Goal: Task Accomplishment & Management: Manage account settings

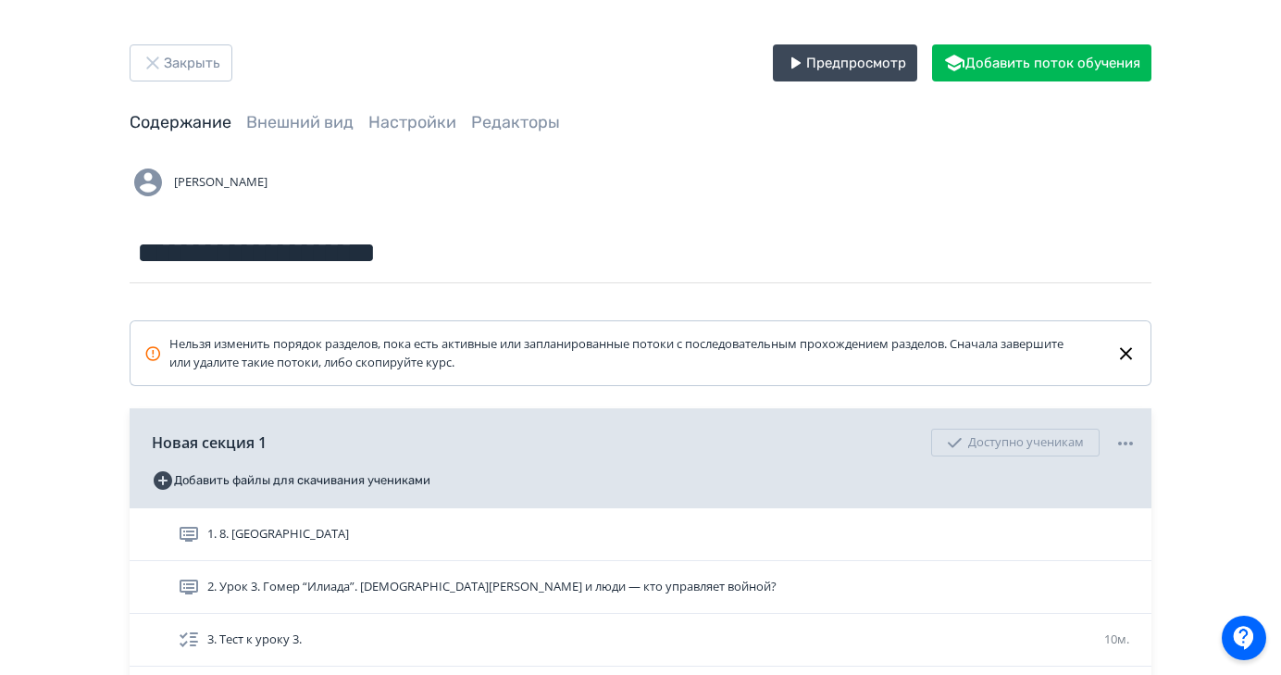
scroll to position [193, 0]
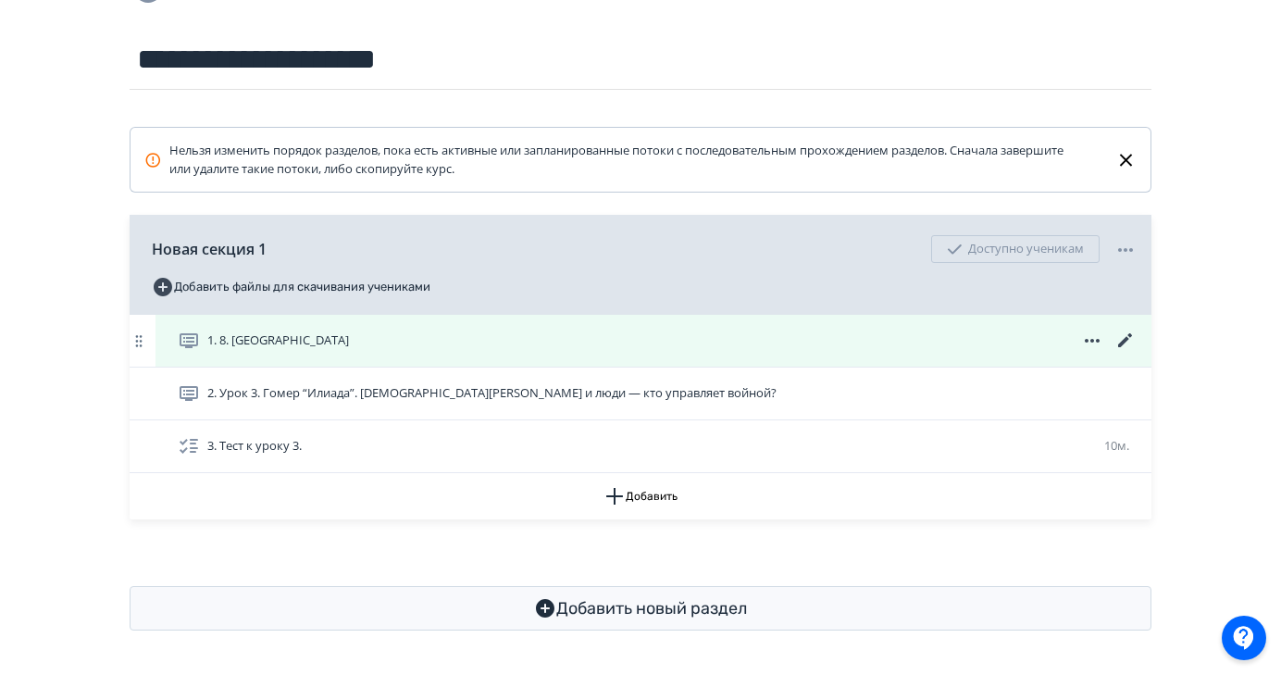
click at [369, 351] on div "1. 8. [GEOGRAPHIC_DATA]" at bounding box center [657, 341] width 959 height 22
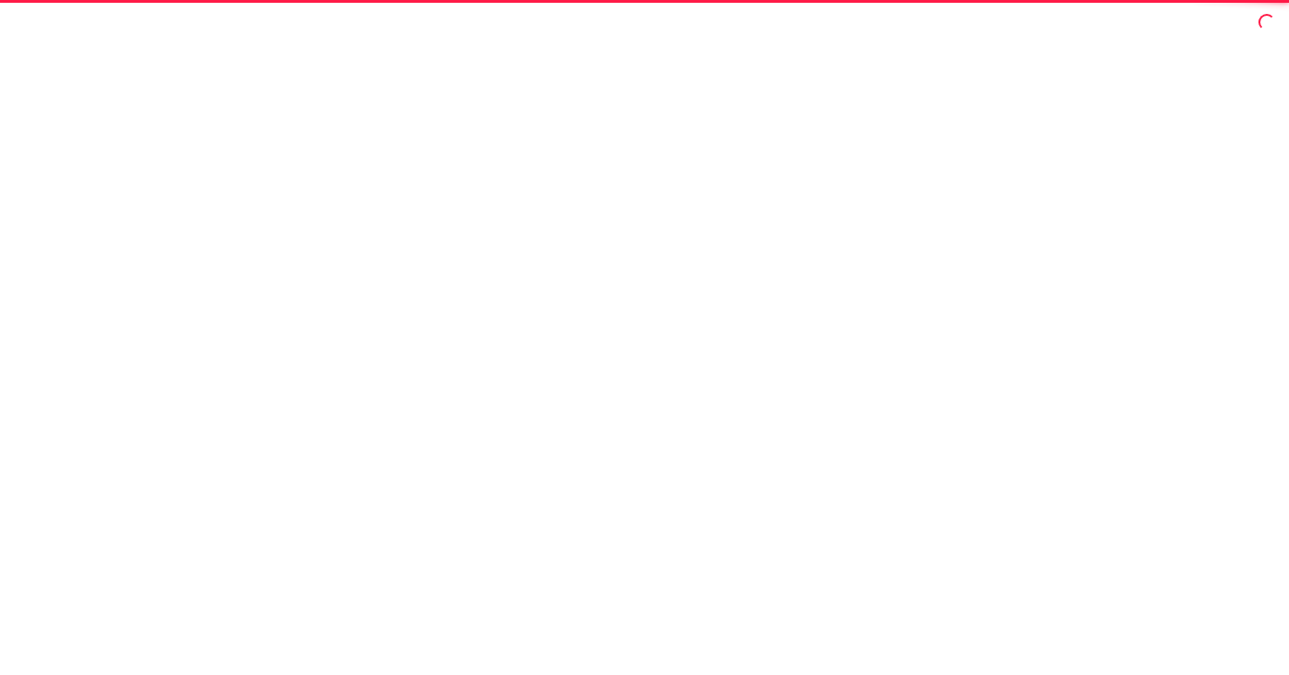
click at [369, 351] on div at bounding box center [644, 337] width 1289 height 675
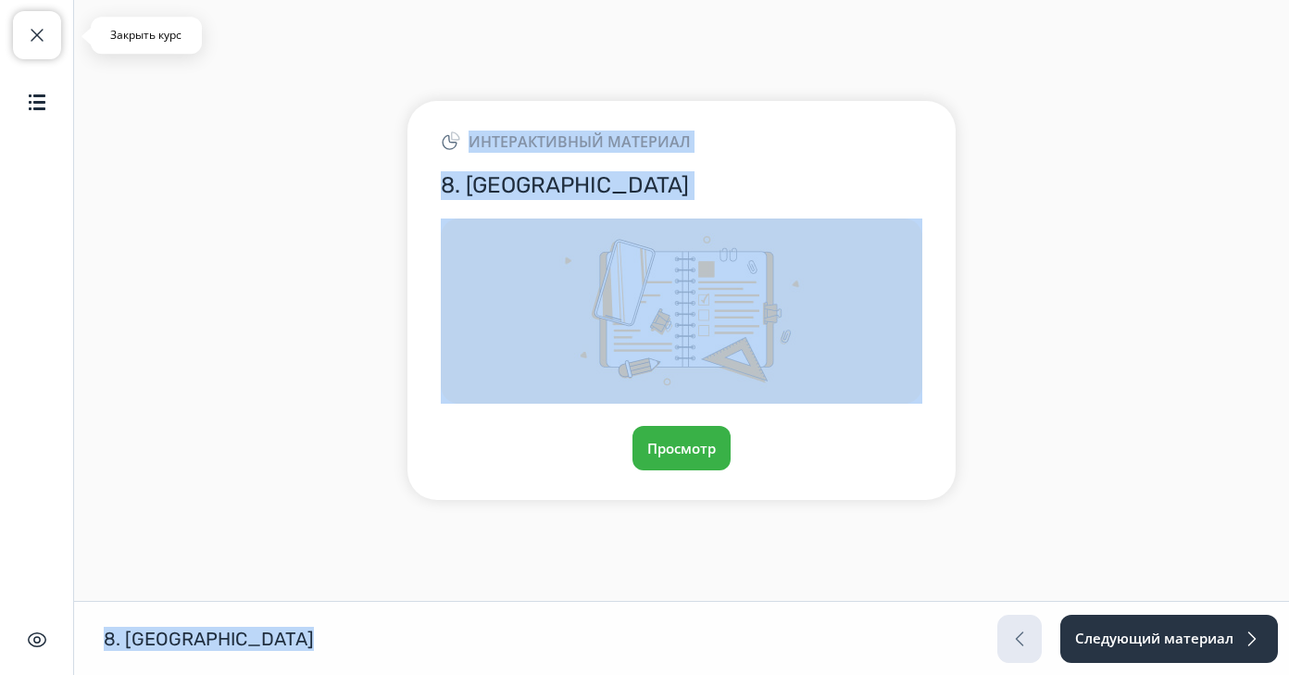
click at [34, 40] on span "button" at bounding box center [37, 35] width 22 height 22
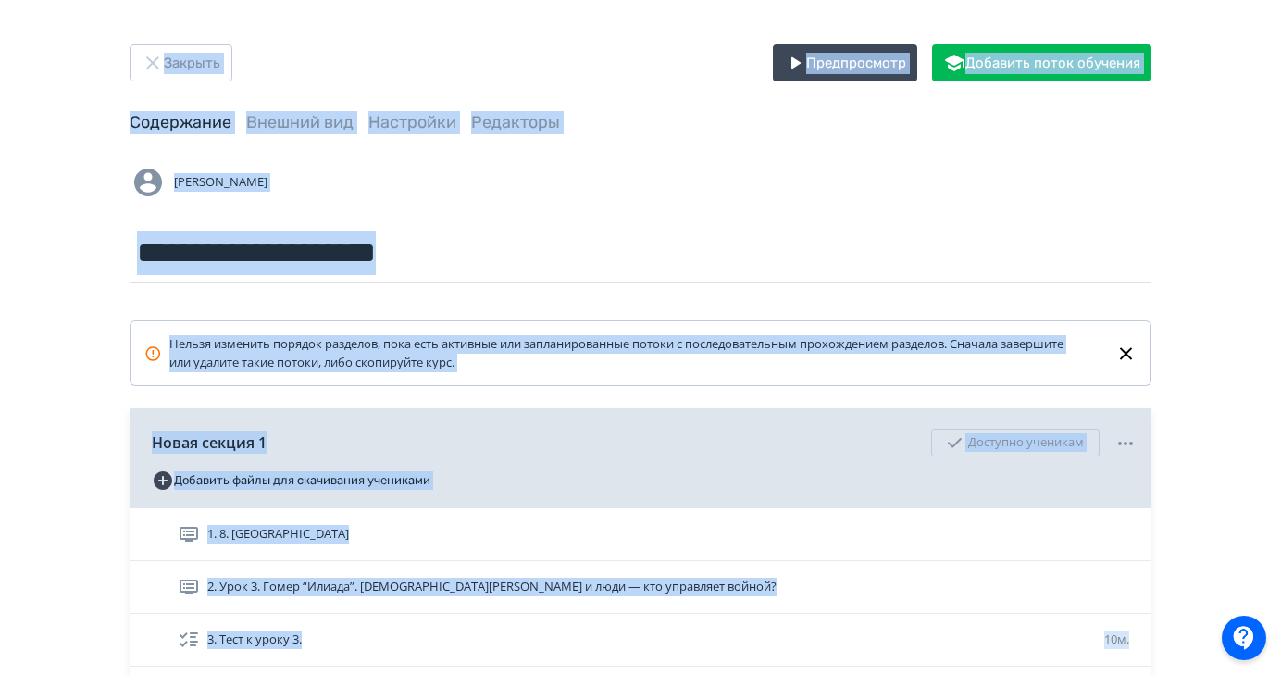
click at [1229, 305] on div "**********" at bounding box center [640, 434] width 1281 height 868
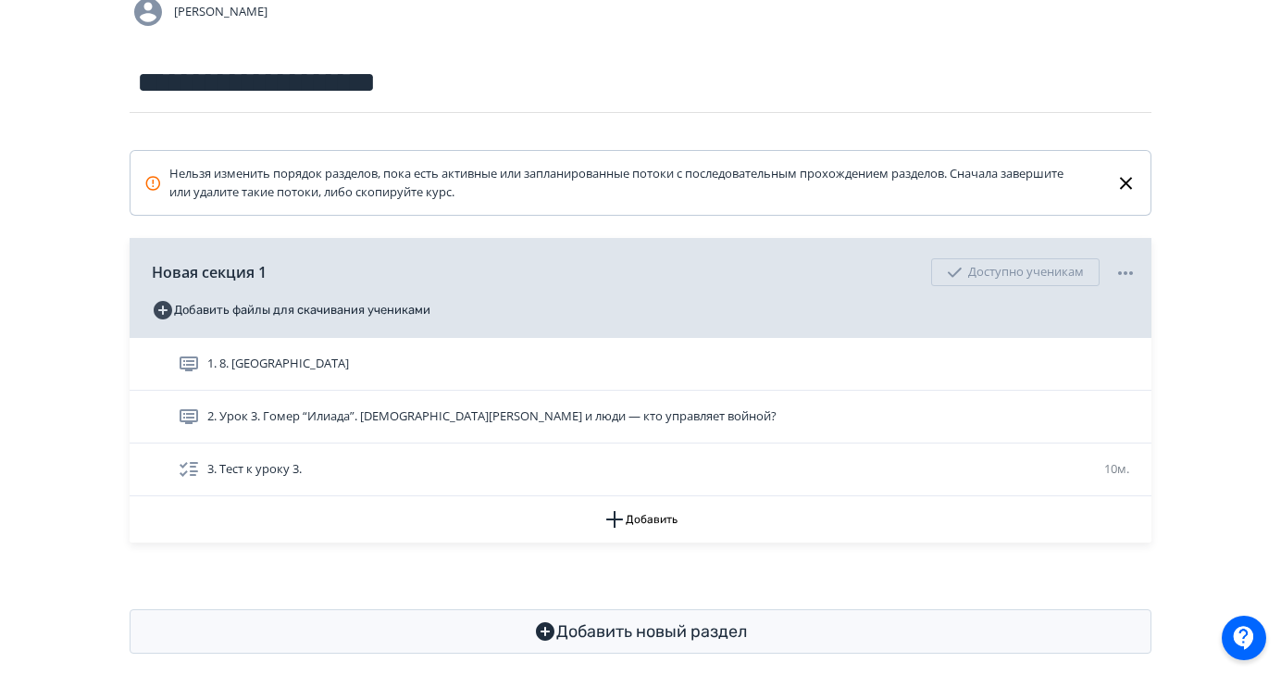
scroll to position [193, 0]
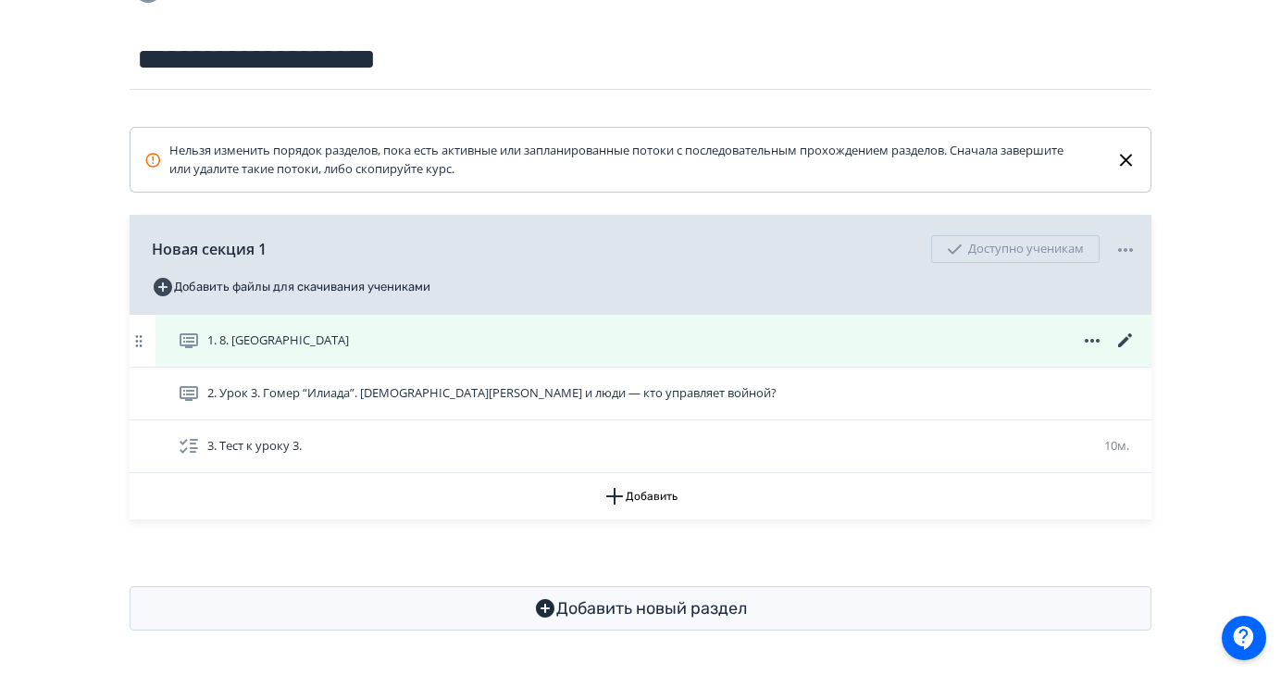
click at [1127, 340] on icon at bounding box center [1125, 340] width 14 height 14
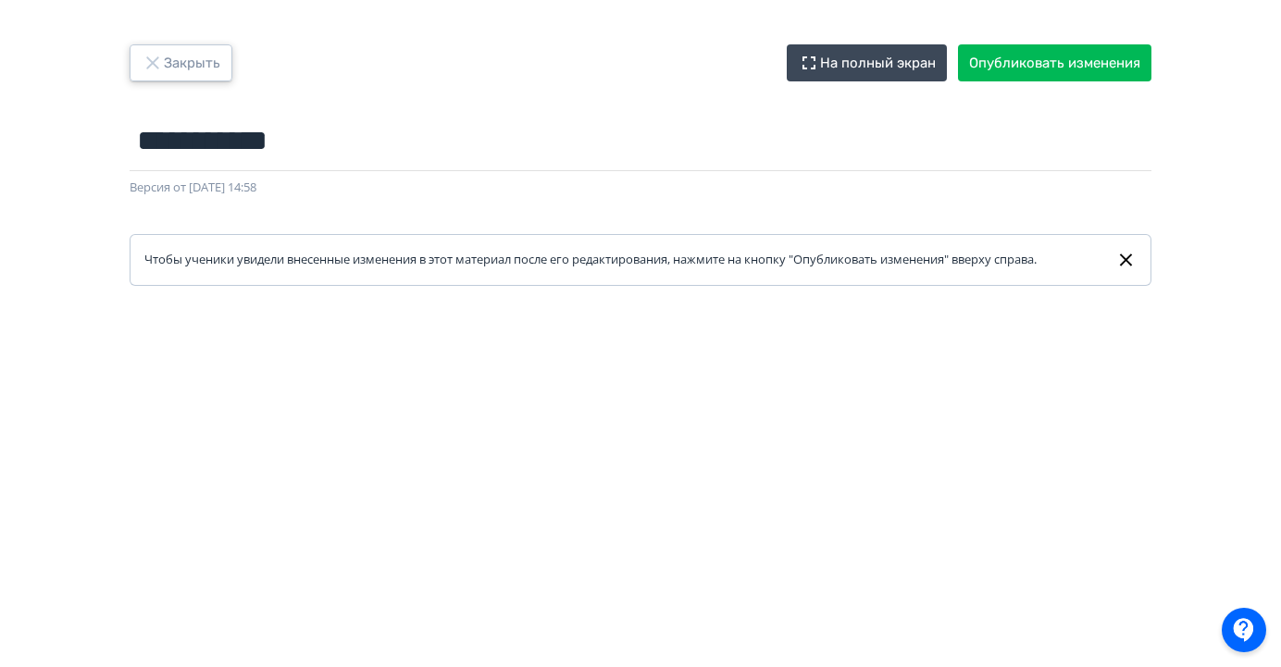
click at [199, 54] on button "Закрыть" at bounding box center [181, 62] width 103 height 37
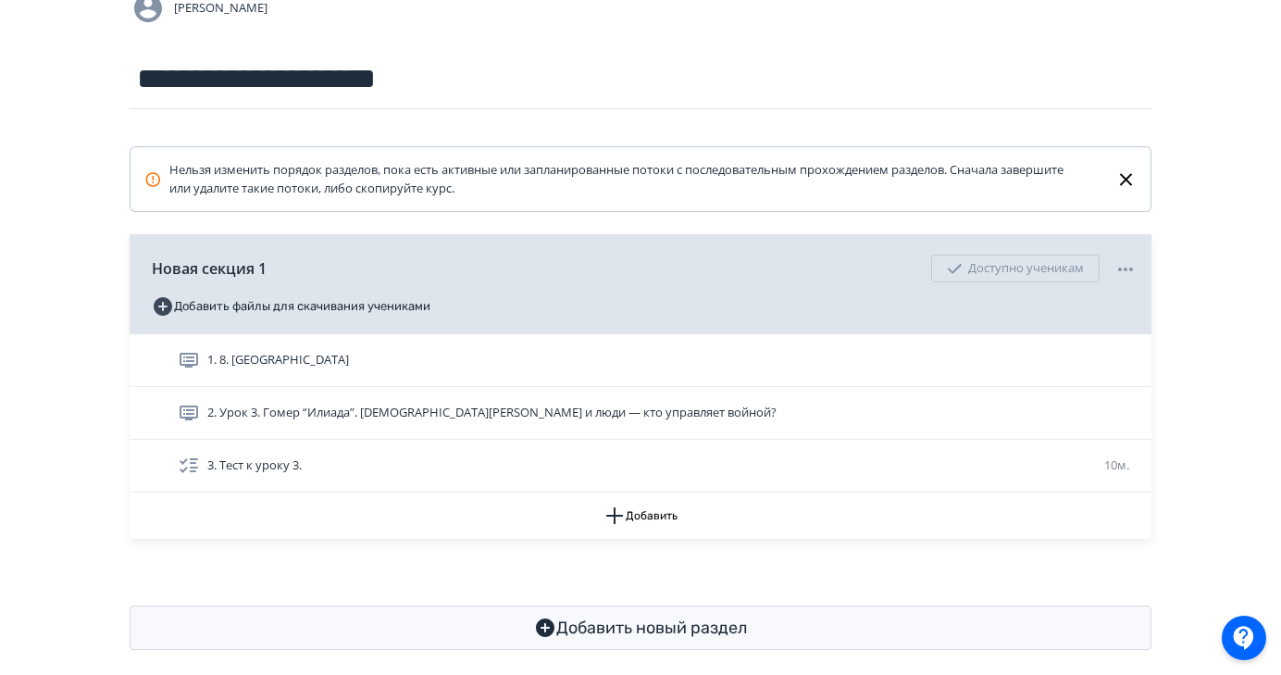
scroll to position [193, 0]
